Goal: Information Seeking & Learning: Learn about a topic

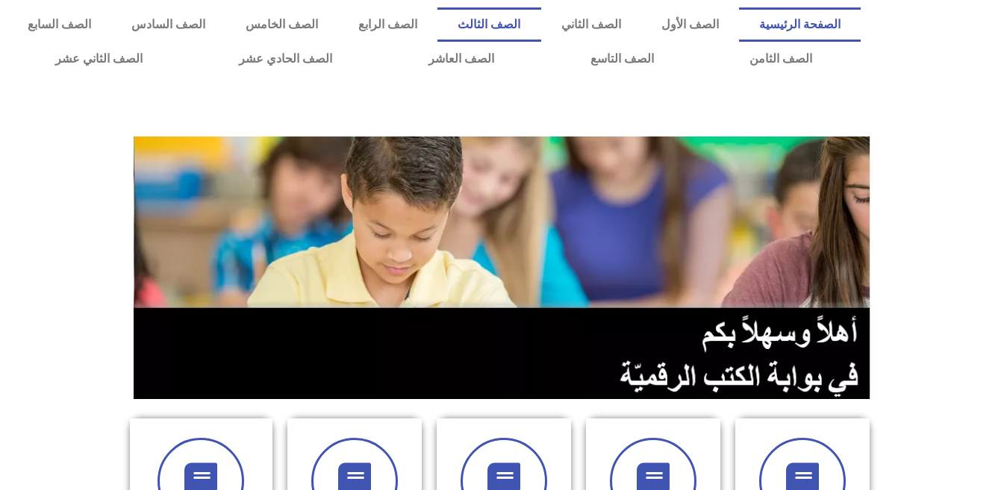
click at [540, 31] on link "الصف الثالث" at bounding box center [488, 24] width 103 height 34
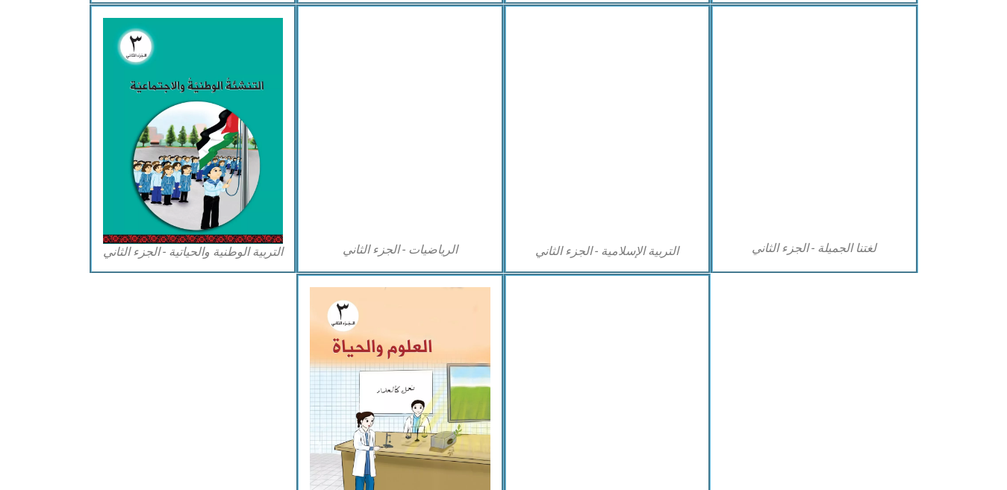
scroll to position [826, 0]
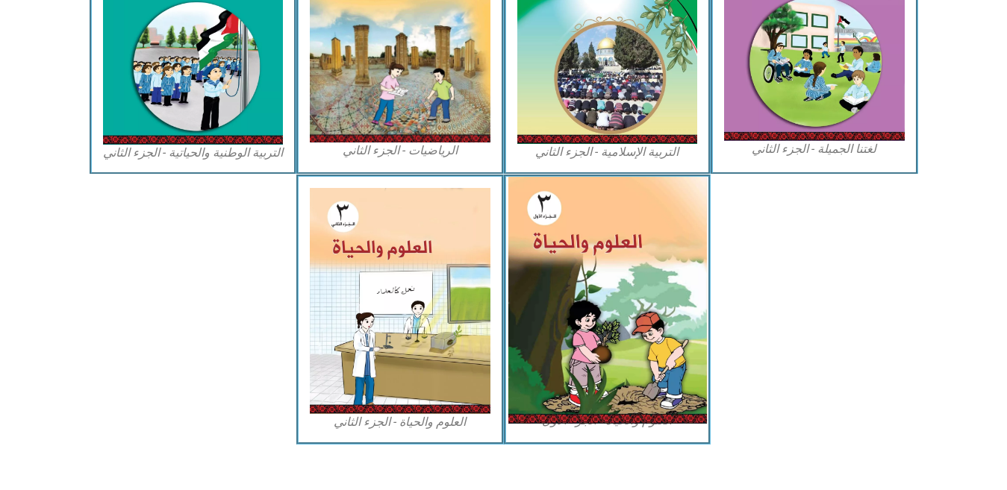
click at [576, 389] on img at bounding box center [607, 300] width 199 height 247
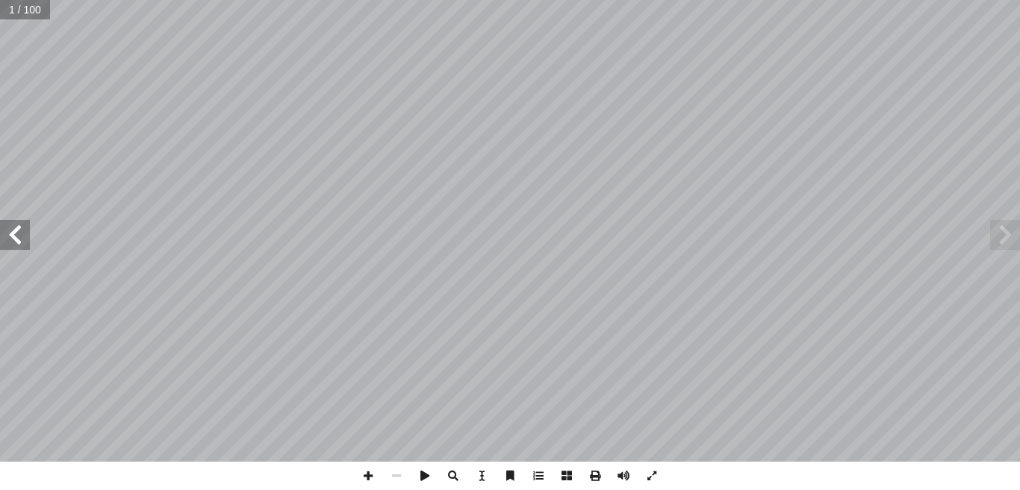
click at [9, 243] on span at bounding box center [15, 235] width 30 height 30
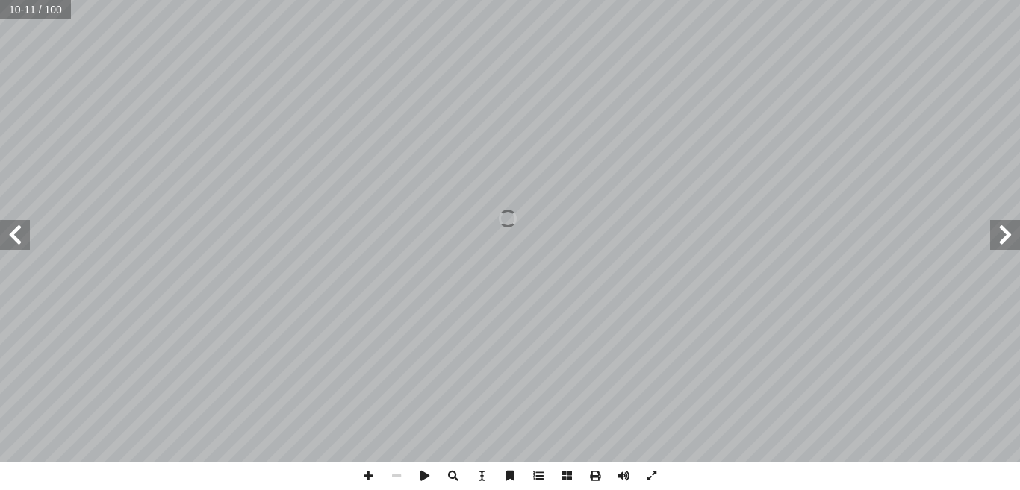
click at [9, 243] on span at bounding box center [15, 235] width 30 height 30
click at [10, 230] on span at bounding box center [15, 235] width 30 height 30
click at [11, 231] on span at bounding box center [15, 235] width 30 height 30
click at [363, 469] on span at bounding box center [368, 476] width 28 height 28
click at [13, 229] on span at bounding box center [15, 235] width 30 height 30
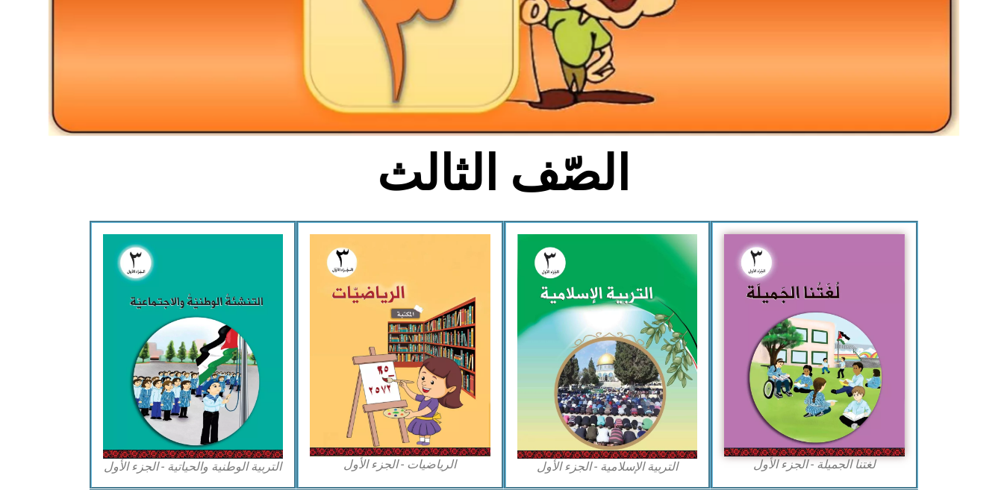
scroll to position [233, 0]
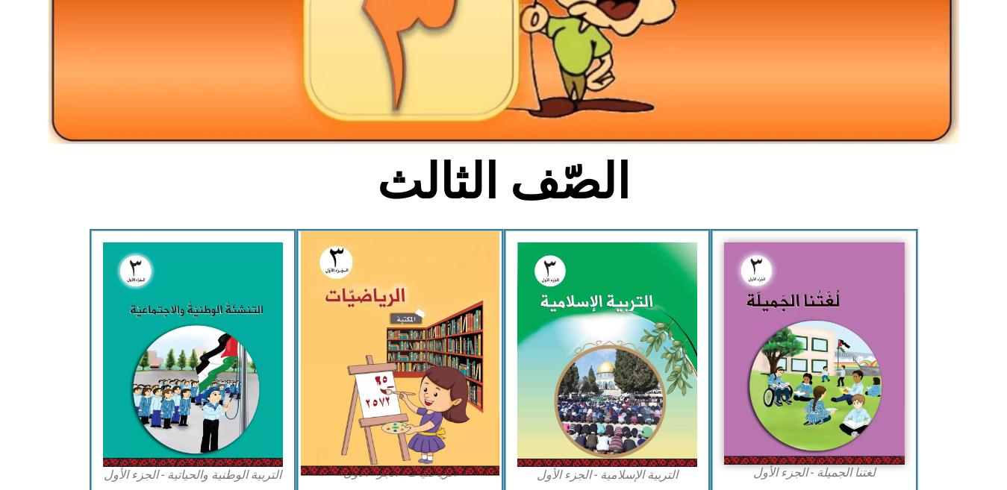
click at [357, 349] on img at bounding box center [400, 353] width 199 height 245
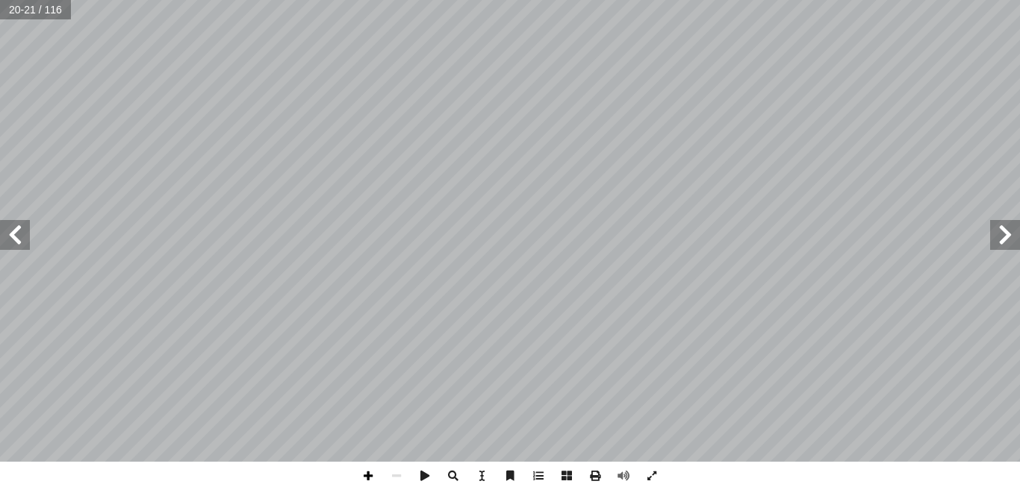
click at [368, 467] on span at bounding box center [368, 476] width 28 height 28
